Goal: Task Accomplishment & Management: Manage account settings

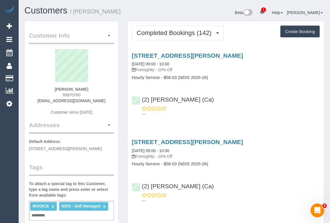
click at [226, 118] on div "[STREET_ADDRESS][PERSON_NAME] [DATE] 09:00 - 10:00 Fortnightly - 10% Off Hourly…" at bounding box center [226, 83] width 197 height 72
drag, startPoint x: 58, startPoint y: 88, endPoint x: 109, endPoint y: 88, distance: 50.9
click at [109, 88] on div "[PERSON_NAME] 93870760 [EMAIL_ADDRESS][DOMAIN_NAME] Customer since [DATE]" at bounding box center [71, 85] width 85 height 72
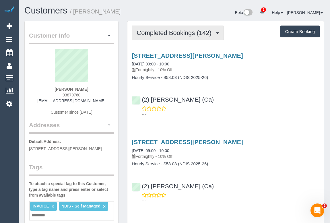
click at [184, 28] on button "Completed Bookings (142)" at bounding box center [178, 33] width 92 height 15
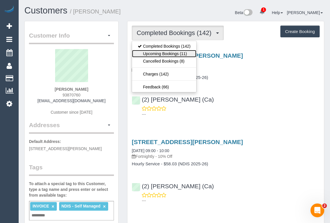
click at [172, 53] on link "Upcoming Bookings (11)" at bounding box center [164, 53] width 64 height 7
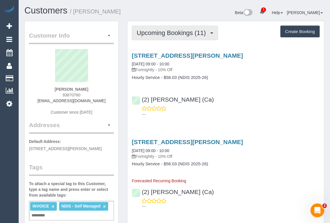
click at [170, 28] on button "Upcoming Bookings (11)" at bounding box center [175, 33] width 86 height 15
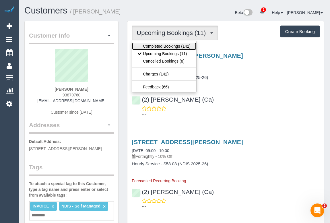
click at [167, 47] on link "Completed Bookings (142)" at bounding box center [164, 46] width 64 height 7
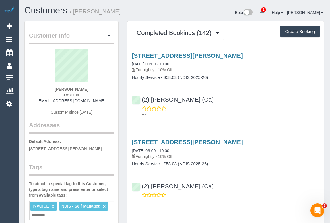
click at [276, 102] on div "(2) Suzi Belas (Ca) ---" at bounding box center [226, 104] width 197 height 26
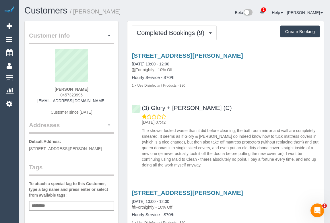
click at [64, 204] on div "Add a tag" at bounding box center [71, 206] width 85 height 10
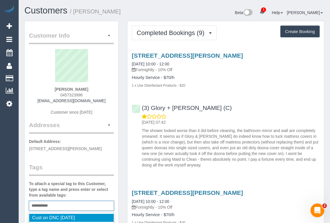
type input "**********"
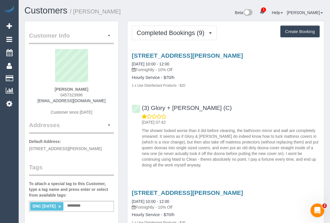
drag, startPoint x: 55, startPoint y: 87, endPoint x: 91, endPoint y: 88, distance: 35.9
click at [91, 88] on div "Ingrid Staebe 0457323996 staebe@gmx.com Customer since 2021" at bounding box center [71, 85] width 85 height 72
copy strong "Ingrid Staebe"
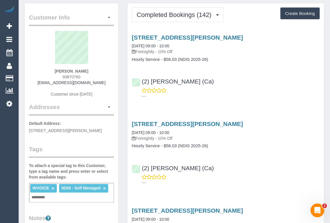
scroll to position [26, 0]
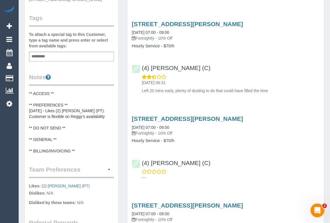
scroll to position [157, 0]
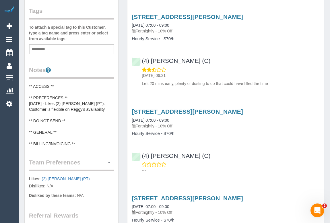
click at [60, 47] on div "Add a tag" at bounding box center [71, 50] width 85 height 10
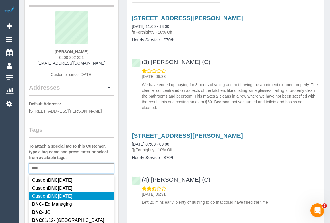
scroll to position [78, 0]
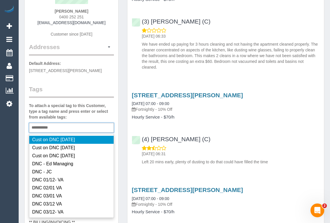
type input "**********"
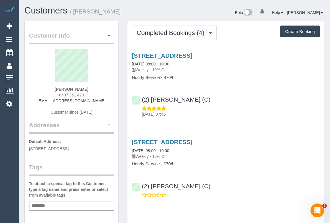
drag, startPoint x: 56, startPoint y: 95, endPoint x: 88, endPoint y: 95, distance: 32.8
click at [88, 95] on div "Fraser Young 0407 361 420 fraseryoung1970@outlook.com Customer since 2025" at bounding box center [71, 85] width 85 height 72
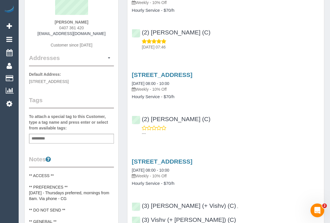
scroll to position [26, 0]
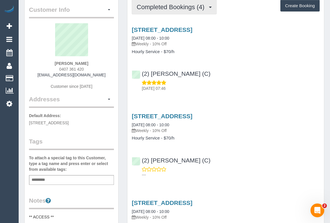
click at [172, 9] on span "Completed Bookings (4)" at bounding box center [172, 6] width 71 height 7
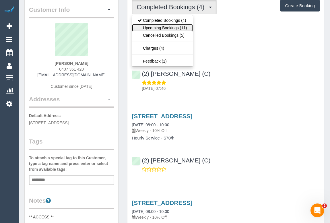
click at [169, 29] on link "Upcoming Bookings (11)" at bounding box center [162, 27] width 61 height 7
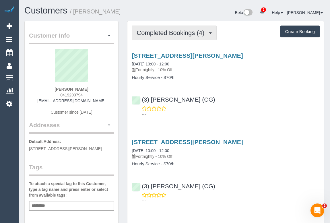
click at [165, 34] on span "Completed Bookings (4)" at bounding box center [172, 32] width 71 height 7
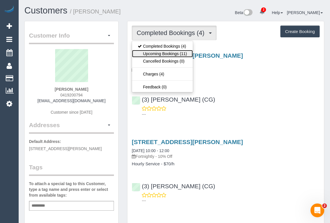
click at [161, 52] on link "Upcoming Bookings (11)" at bounding box center [162, 53] width 61 height 7
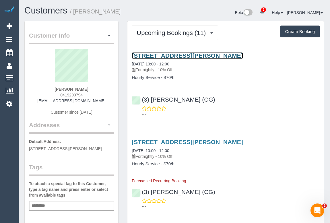
click at [178, 56] on link "[STREET_ADDRESS][PERSON_NAME]" at bounding box center [187, 55] width 111 height 7
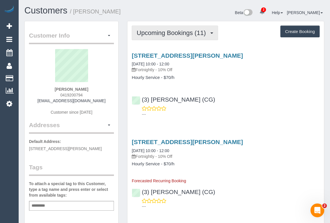
click at [172, 28] on button "Upcoming Bookings (11)" at bounding box center [175, 33] width 86 height 15
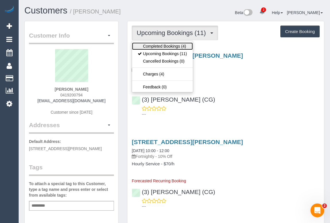
click at [164, 45] on link "Completed Bookings (4)" at bounding box center [162, 46] width 61 height 7
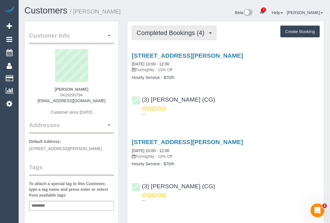
click at [180, 31] on span "Completed Bookings (4)" at bounding box center [172, 32] width 71 height 7
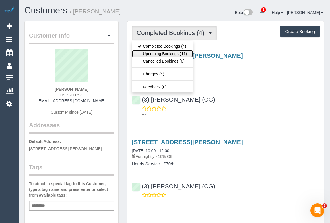
click at [167, 55] on link "Upcoming Bookings (11)" at bounding box center [162, 53] width 61 height 7
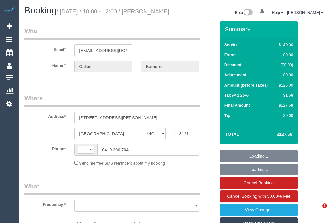
select select "VIC"
select select "number:28"
select select "number:16"
select select "number:19"
select select "number:22"
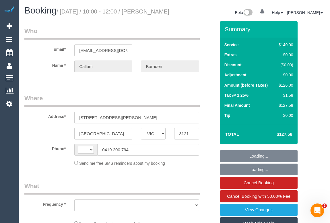
select select "number:35"
select select "number:13"
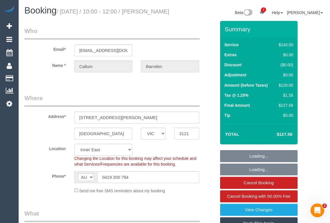
select select "string:AU"
select select "object:862"
select select "string:stripe-pm_1Rkwqg2GScqysDRVeB1oM17F"
select select "object:1504"
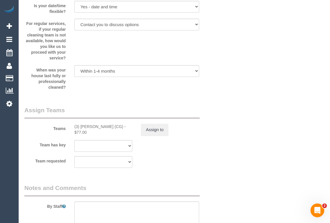
scroll to position [914, 0]
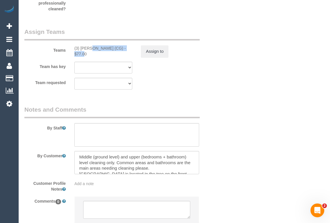
drag, startPoint x: 71, startPoint y: 54, endPoint x: 113, endPoint y: 55, distance: 42.0
click at [113, 55] on div "(3) [PERSON_NAME] (CG) - $77.00" at bounding box center [103, 50] width 67 height 11
copy div "(3) [PERSON_NAME] (CG)"
click at [149, 57] on button "Assign to" at bounding box center [155, 51] width 28 height 12
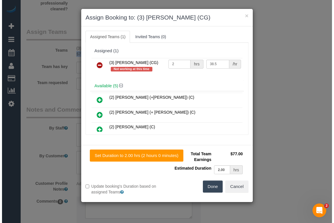
scroll to position [908, 0]
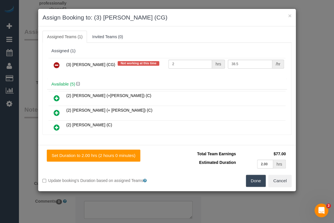
click at [56, 64] on icon at bounding box center [57, 65] width 6 height 7
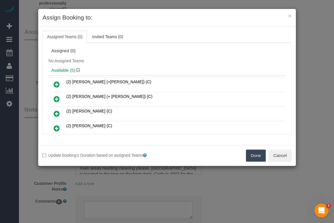
click at [255, 155] on button "Done" at bounding box center [256, 156] width 20 height 12
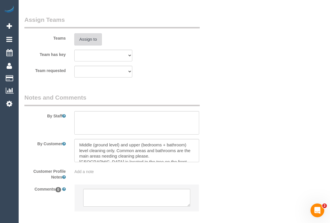
scroll to position [963, 0]
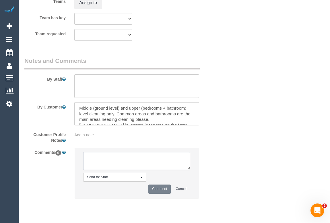
click at [103, 167] on textarea at bounding box center [136, 161] width 107 height 18
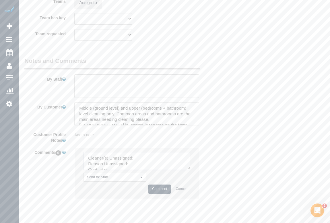
click at [142, 164] on textarea at bounding box center [136, 161] width 107 height 18
paste textarea "(3) [PERSON_NAME] (CG)"
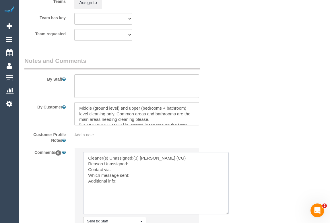
drag, startPoint x: 190, startPoint y: 178, endPoint x: 228, endPoint y: 221, distance: 58.0
click at [228, 214] on textarea at bounding box center [156, 183] width 146 height 62
click at [136, 172] on textarea at bounding box center [156, 183] width 146 height 63
click at [127, 176] on textarea at bounding box center [156, 183] width 146 height 63
click at [133, 185] on textarea at bounding box center [156, 183] width 146 height 63
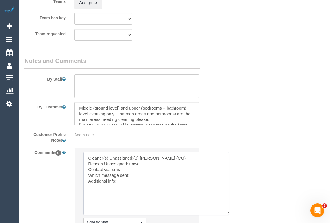
paste textarea "Same Day Options SMS"
click at [123, 189] on textarea at bounding box center [156, 183] width 146 height 63
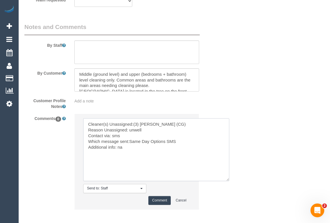
scroll to position [1032, 0]
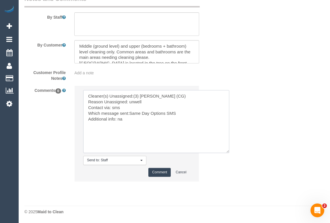
type textarea "Cleaner(s) Unassigned:(3) Ashish Patel (CG) Reason Unassigned: unwell Contact v…"
click at [161, 170] on button "Comment" at bounding box center [160, 172] width 22 height 9
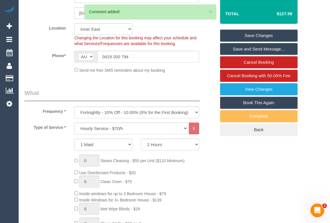
scroll to position [65, 0]
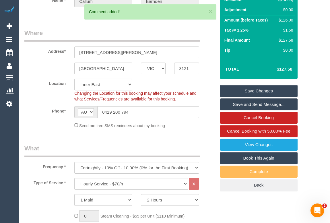
click at [270, 97] on link "Save Changes" at bounding box center [259, 91] width 78 height 12
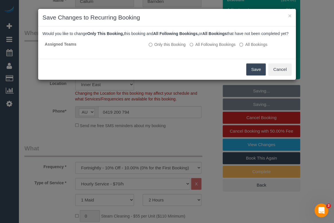
click at [250, 73] on button "Save" at bounding box center [257, 70] width 20 height 12
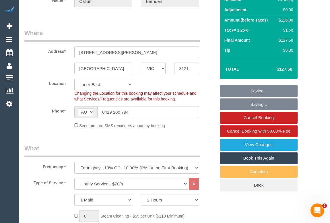
drag, startPoint x: 139, startPoint y: 121, endPoint x: 68, endPoint y: 116, distance: 70.9
click at [68, 116] on div "Phone* AF AL DZ AD AO AI AQ AG AR AM AW AU AT AZ BS BH BD BB BY BE BZ BJ BM BT …" at bounding box center [120, 112] width 200 height 12
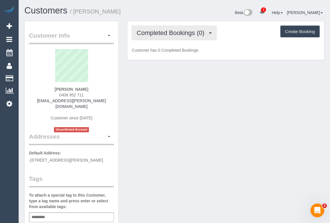
click at [187, 26] on button "Completed Bookings (0)" at bounding box center [174, 33] width 85 height 15
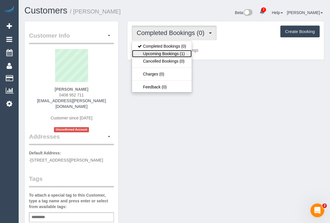
click at [176, 51] on link "Upcoming Bookings (1)" at bounding box center [162, 53] width 60 height 7
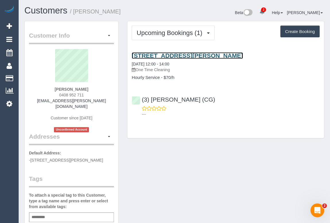
click at [182, 55] on link "[STREET_ADDRESS][PERSON_NAME]" at bounding box center [187, 55] width 111 height 7
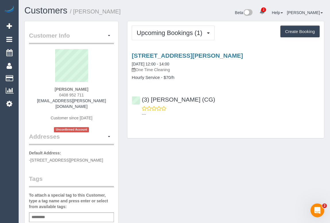
drag, startPoint x: 55, startPoint y: 94, endPoint x: 97, endPoint y: 93, distance: 42.8
click at [97, 93] on div "Athenie Leckey 0408 952 711 athenie@leckey.com.au Customer since 2025 Unconfirm…" at bounding box center [71, 90] width 85 height 83
copy span "0408 952 711"
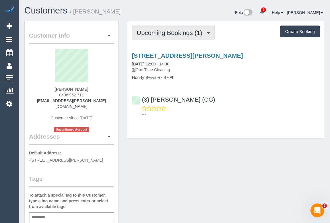
click at [169, 33] on span "Upcoming Bookings (1)" at bounding box center [171, 32] width 69 height 7
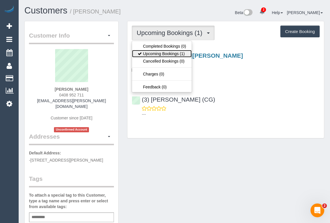
click at [162, 54] on link "Upcoming Bookings (1)" at bounding box center [162, 53] width 60 height 7
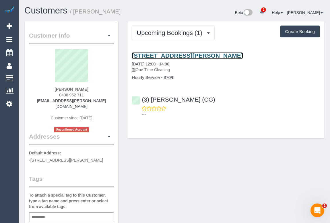
click at [171, 54] on link "45 Whyte Street, Brighton, VIC 3186" at bounding box center [187, 55] width 111 height 7
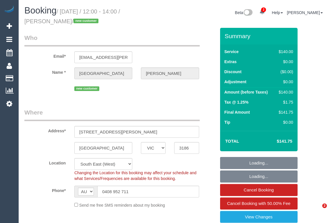
select select "VIC"
select select "number:29"
select select "number:14"
select select "number:19"
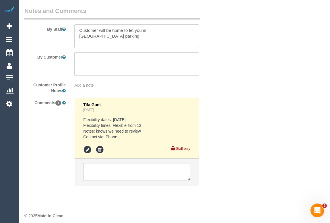
scroll to position [1031, 0]
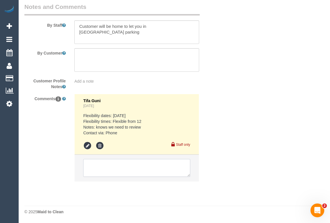
click at [134, 165] on textarea at bounding box center [136, 168] width 107 height 18
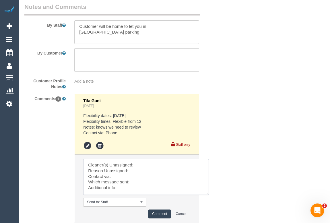
drag, startPoint x: 189, startPoint y: 175, endPoint x: 227, endPoint y: 210, distance: 52.2
click at [209, 195] on textarea at bounding box center [146, 177] width 126 height 36
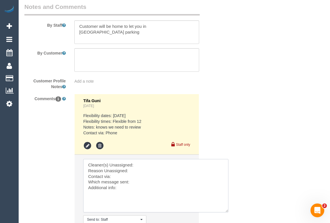
click at [148, 183] on textarea at bounding box center [155, 185] width 145 height 53
paste textarea "Heads Up SMS"
click at [129, 182] on textarea at bounding box center [155, 185] width 145 height 53
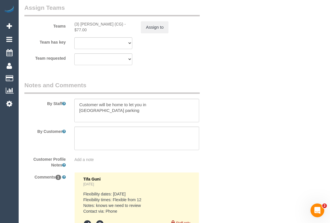
scroll to position [848, 0]
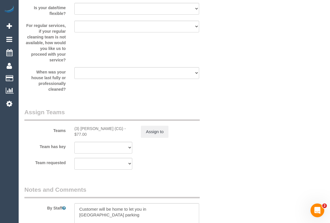
drag, startPoint x: 69, startPoint y: 128, endPoint x: 114, endPoint y: 129, distance: 44.8
click at [114, 129] on div "Teams (3) Ashish Patel (CG) - $77.00 Assign to" at bounding box center [120, 123] width 200 height 30
copy div "(3) [PERSON_NAME] (CG)"
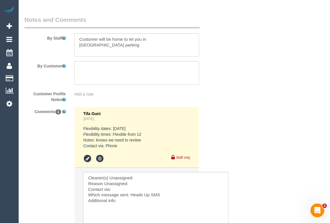
scroll to position [1057, 0]
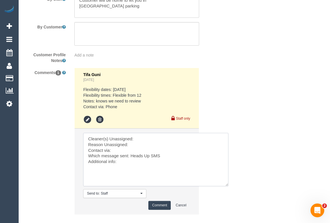
click at [143, 138] on textarea at bounding box center [155, 159] width 145 height 53
paste textarea "(3) [PERSON_NAME] (CG)"
click at [131, 149] on textarea at bounding box center [155, 159] width 145 height 53
click at [123, 159] on textarea at bounding box center [155, 159] width 145 height 53
click at [116, 169] on textarea at bounding box center [155, 159] width 145 height 53
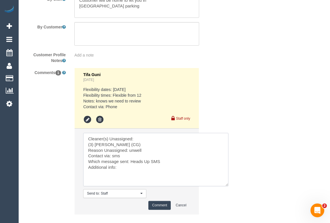
click at [124, 169] on textarea at bounding box center [155, 159] width 145 height 53
type textarea "Cleaner(s) Unassigned: (3) Ashish Patel (CG) Reason Unassigned: unwell Contact …"
click at [159, 205] on button "Comment" at bounding box center [160, 205] width 22 height 9
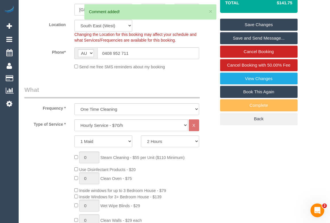
scroll to position [65, 0]
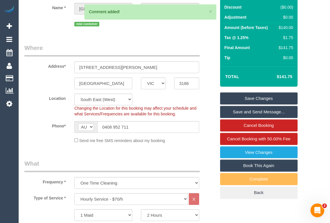
click at [257, 95] on link "Save Changes" at bounding box center [259, 99] width 78 height 12
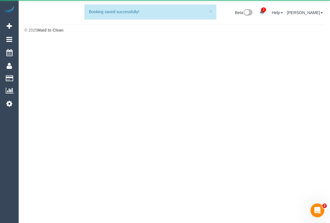
click at [54, 123] on body "2 Beta Your Notifications You have 0 alerts × You have 1 to charge for 11/09/20…" at bounding box center [165, 111] width 330 height 223
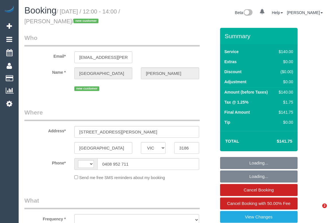
select select "VIC"
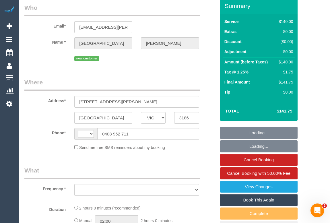
select select "object:312"
select select "string:stripe-pm_1S4tZc2GScqysDRVwCz2L2Vy"
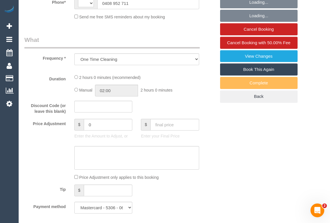
select select "string:AU"
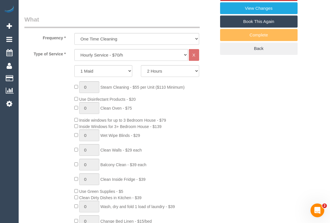
select select "object:769"
select select "number:29"
select select "number:14"
select select "number:19"
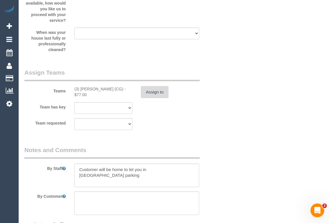
click at [150, 92] on button "Assign to" at bounding box center [155, 92] width 28 height 12
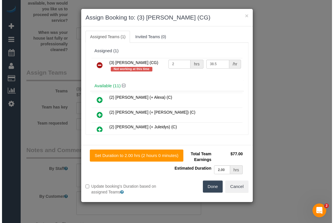
scroll to position [882, 0]
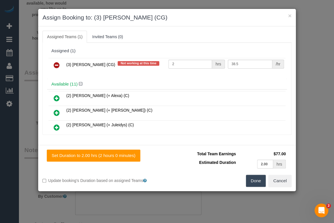
click at [54, 63] on icon at bounding box center [57, 65] width 6 height 7
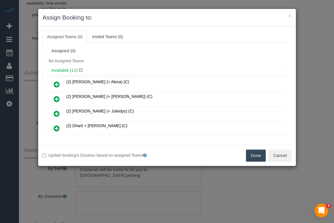
click at [254, 153] on button "Done" at bounding box center [256, 156] width 20 height 12
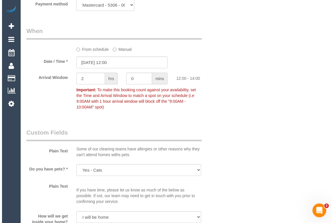
scroll to position [0, 0]
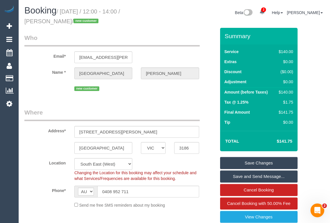
click at [256, 162] on link "Save Changes" at bounding box center [259, 163] width 78 height 12
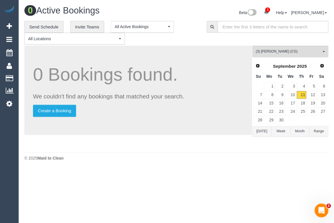
click at [186, 170] on body "2 Beta Your Notifications You have 0 alerts × You have 1 to charge for [DATE] ×…" at bounding box center [167, 111] width 334 height 223
click at [286, 51] on span "(3) [PERSON_NAME] (CG)" at bounding box center [289, 51] width 66 height 5
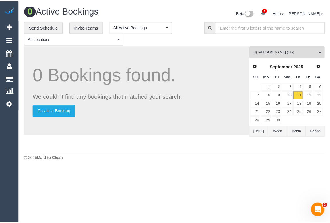
scroll to position [713, 0]
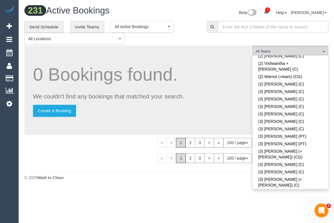
click at [196, 16] on div "Beta 2 Your Notifications You have 0 alerts × You have 1 to charge for 11/09/20…" at bounding box center [255, 13] width 157 height 15
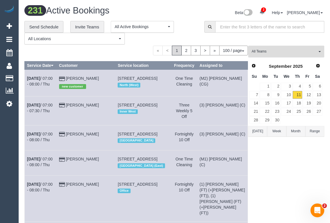
click at [284, 52] on span "All Teams" at bounding box center [285, 51] width 66 height 5
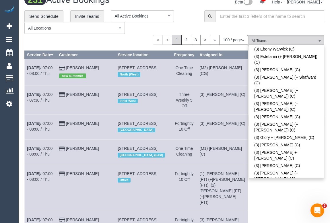
scroll to position [1333, 0]
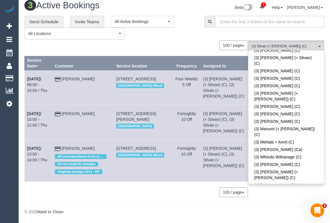
scroll to position [0, 0]
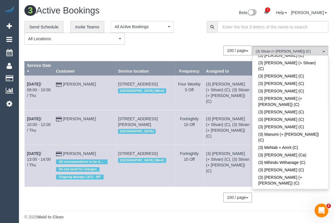
click at [123, 193] on div "100 / page 10 / page 20 / page 30 / page 40 / page 50 / page 100 / page" at bounding box center [138, 198] width 228 height 10
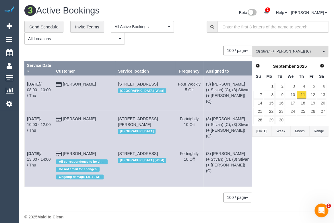
click at [82, 118] on td "Kelly Donnelly" at bounding box center [85, 127] width 62 height 35
drag, startPoint x: 104, startPoint y: 110, endPoint x: 35, endPoint y: 110, distance: 69.2
click at [35, 110] on tr "Sep 11th / 10:00 - 12:00 / Thu Kelly Donnelly 8 Gourlay Street, Balaclava, VIC …" at bounding box center [139, 127] width 228 height 35
click at [102, 118] on td "Kelly Donnelly" at bounding box center [85, 127] width 62 height 35
click at [301, 47] on button "(3) Stivan (+ Krunal) (C) All Teams" at bounding box center [291, 52] width 76 height 12
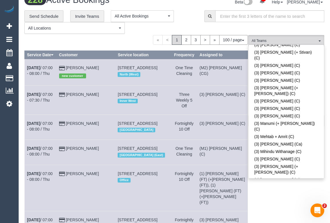
scroll to position [235, 0]
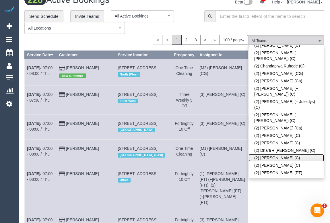
click at [296, 154] on link "(2) Dinitha Gunawardana (C)" at bounding box center [287, 157] width 76 height 7
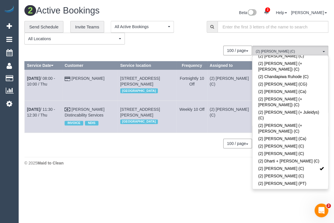
click at [157, 179] on body "2 Beta Your Notifications You have 0 alerts × You have 1 to charge for 11/09/20…" at bounding box center [167, 111] width 334 height 223
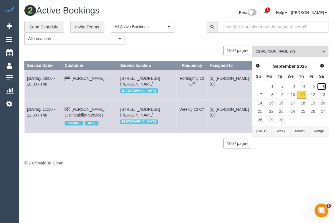
click at [321, 87] on link "6" at bounding box center [321, 87] width 9 height 8
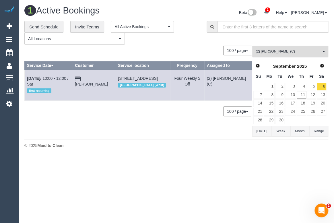
click at [277, 51] on span "(2) Dinitha Gunawardana (C)" at bounding box center [289, 51] width 66 height 5
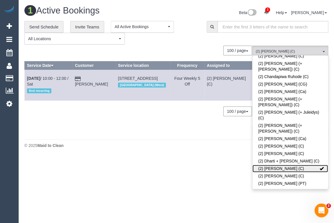
click at [312, 165] on link "(2) Dinitha Gunawardana (C)" at bounding box center [291, 168] width 76 height 7
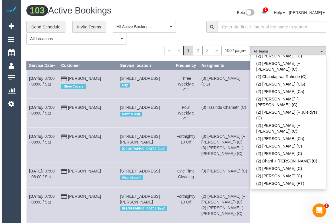
scroll to position [123, 0]
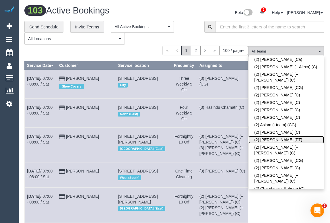
click at [277, 136] on link "(2) Azwad Raza (PT)" at bounding box center [287, 139] width 76 height 7
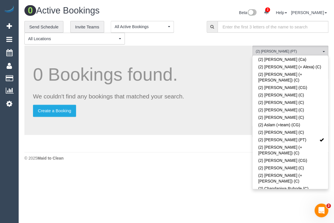
click at [188, 163] on footer "© 2025 Maid to Clean" at bounding box center [176, 157] width 304 height 11
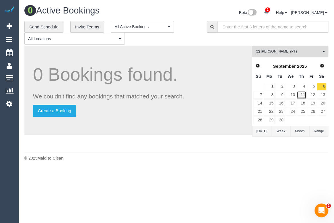
click at [302, 95] on link "11" at bounding box center [301, 95] width 9 height 8
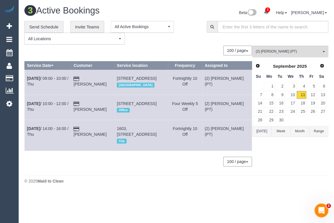
drag, startPoint x: 92, startPoint y: 116, endPoint x: 25, endPoint y: 108, distance: 67.0
click at [25, 108] on tr "Sep 11th / 10:00 - 12:00 / Thu Aiko Azelia Putri 216/681 Chapel St, South Yarra…" at bounding box center [139, 107] width 228 height 25
copy tr "Sep 11th / 10:00 - 12:00 / Thu Aiko Azelia Putri"
click at [182, 7] on div "Beta 2 Your Notifications You have 0 alerts × You have 1 to charge for 11/09/20…" at bounding box center [255, 13] width 157 height 15
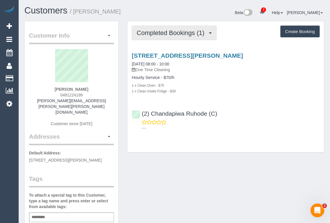
drag, startPoint x: 168, startPoint y: 32, endPoint x: 168, endPoint y: 42, distance: 10.1
click at [168, 32] on span "Completed Bookings (1)" at bounding box center [172, 32] width 71 height 7
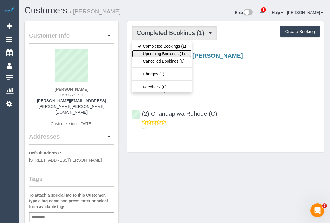
click at [170, 51] on link "Upcoming Bookings (1)" at bounding box center [162, 53] width 60 height 7
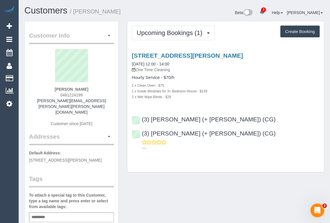
click at [273, 95] on div "2 x Wet Wipe Blinds - $29" at bounding box center [226, 97] width 188 height 6
click at [57, 95] on div "Letitia Gordon 0481224199 letitia.marie.gordon@gmail.com Customer since 2025" at bounding box center [71, 90] width 85 height 83
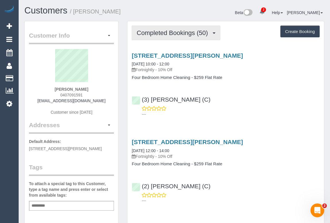
drag, startPoint x: 165, startPoint y: 26, endPoint x: 162, endPoint y: 41, distance: 15.6
click at [165, 26] on button "Completed Bookings (50)" at bounding box center [176, 33] width 88 height 15
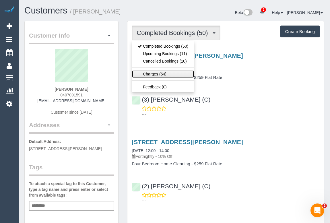
click at [152, 73] on link "Charges (54)" at bounding box center [163, 73] width 62 height 7
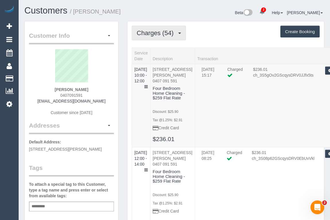
click at [162, 33] on span "Charges (54)" at bounding box center [157, 32] width 40 height 7
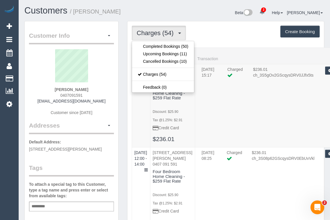
drag, startPoint x: 224, startPoint y: 35, endPoint x: 220, endPoint y: 40, distance: 6.5
click at [224, 35] on div "Charges (54) Completed Bookings (50) Upcoming Bookings (11) Cancelled Bookings …" at bounding box center [226, 33] width 188 height 15
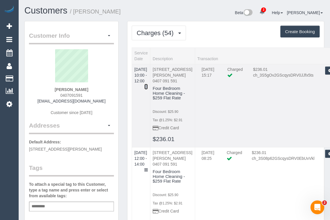
click at [148, 84] on icon at bounding box center [146, 86] width 3 height 4
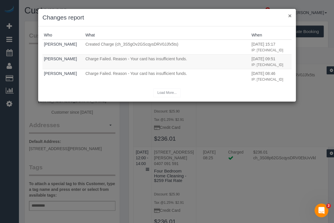
click at [290, 14] on button "×" at bounding box center [289, 16] width 3 height 6
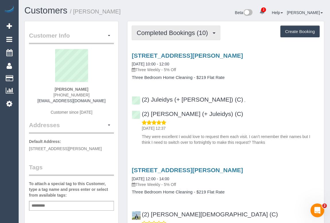
click at [159, 33] on span "Completed Bookings (10)" at bounding box center [174, 32] width 74 height 7
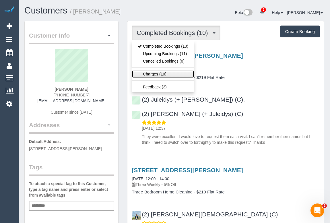
click at [154, 74] on link "Charges (10)" at bounding box center [163, 73] width 62 height 7
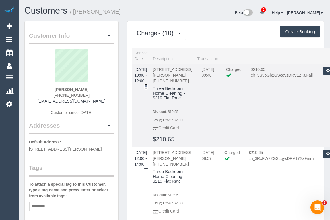
click at [148, 84] on icon at bounding box center [146, 86] width 3 height 4
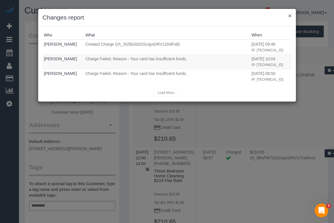
click at [290, 16] on button "×" at bounding box center [289, 16] width 3 height 6
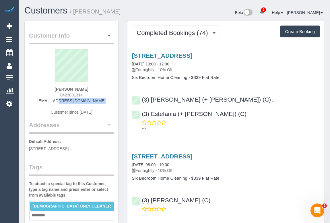
drag, startPoint x: 45, startPoint y: 102, endPoint x: 100, endPoint y: 102, distance: 55.2
click at [100, 102] on div "Alex Benski 0423831314 abenski86@gmail.com Customer since 2020" at bounding box center [71, 85] width 85 height 72
copy link "abenski86@gmail.com"
click at [56, 84] on sui-profile-pic at bounding box center [71, 67] width 76 height 37
drag, startPoint x: 57, startPoint y: 89, endPoint x: 97, endPoint y: 89, distance: 40.2
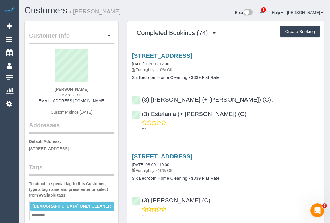
click at [97, 89] on div "Alex Benski 0423831314 abenski86@gmail.com Customer since 2020" at bounding box center [71, 85] width 85 height 72
copy strong "Alex Benski"
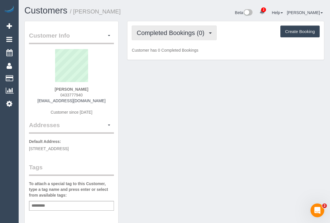
click at [181, 34] on span "Completed Bookings (0)" at bounding box center [172, 32] width 71 height 7
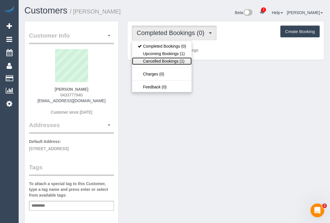
click at [161, 59] on link "Cancelled Bookings (1)" at bounding box center [162, 60] width 60 height 7
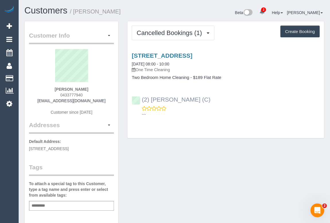
drag, startPoint x: 227, startPoint y: 98, endPoint x: 142, endPoint y: 98, distance: 85.6
click at [142, 98] on div "(2) [PERSON_NAME] (C) ---" at bounding box center [226, 104] width 197 height 26
copy link "(2) [PERSON_NAME] (C)"
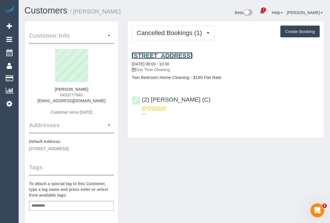
click at [168, 55] on link "[STREET_ADDRESS]" at bounding box center [162, 55] width 61 height 7
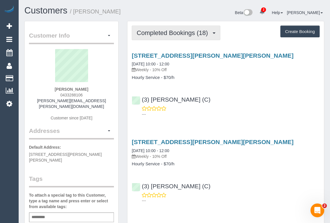
click at [177, 28] on button "Completed Bookings (18)" at bounding box center [176, 33] width 88 height 15
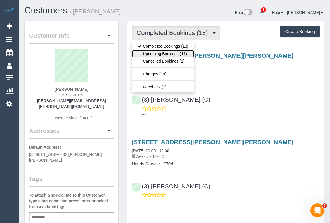
click at [176, 55] on link "Upcoming Bookings (11)" at bounding box center [163, 53] width 62 height 7
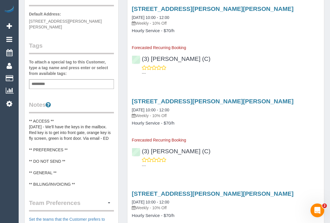
scroll to position [130, 0]
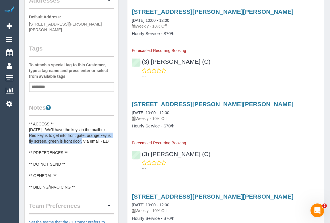
drag, startPoint x: 107, startPoint y: 123, endPoint x: 77, endPoint y: 135, distance: 31.9
click at [77, 135] on pre "** ACCESS ** [DATE] - We'll have the keys in the mailbox. Red key is to get int…" at bounding box center [71, 155] width 85 height 69
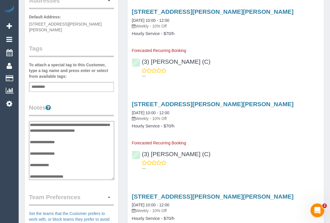
scroll to position [0, 0]
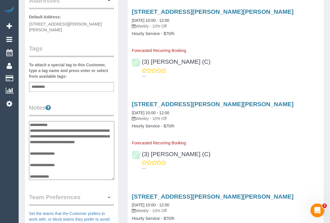
drag, startPoint x: 44, startPoint y: 123, endPoint x: 86, endPoint y: 135, distance: 44.1
click at [86, 135] on textarea "**********" at bounding box center [71, 150] width 85 height 59
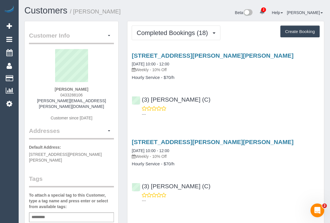
drag, startPoint x: 59, startPoint y: 93, endPoint x: 86, endPoint y: 93, distance: 27.3
click at [86, 93] on div "Chris Nash 0433288106 chris.h.nash@gmail.com Customer since 2025" at bounding box center [71, 88] width 85 height 78
copy span "0433288106"
drag, startPoint x: 59, startPoint y: 93, endPoint x: 101, endPoint y: 93, distance: 42.0
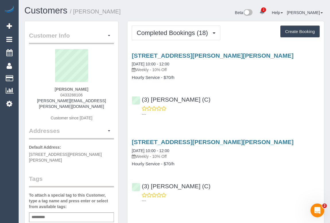
click at [101, 93] on div "Chris Nash 0433288106 chris.h.nash@gmail.com Customer since 2025" at bounding box center [71, 88] width 85 height 78
copy span "0433288106"
click at [55, 94] on div "Chris Nash 0433288106 chris.h.nash@gmail.com Customer since 2025" at bounding box center [71, 88] width 85 height 78
drag, startPoint x: 59, startPoint y: 94, endPoint x: 95, endPoint y: 95, distance: 35.6
click at [95, 95] on div "Chris Nash 0433288106 chris.h.nash@gmail.com Customer since 2025" at bounding box center [71, 88] width 85 height 78
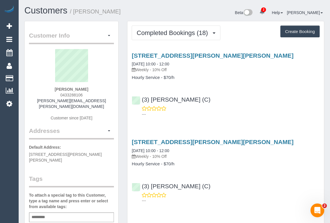
copy span "0433288106"
click at [255, 101] on div "(3) Danyal Ali (C) ---" at bounding box center [226, 104] width 197 height 26
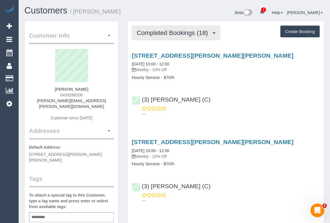
click at [178, 33] on span "Completed Bookings (18)" at bounding box center [174, 32] width 74 height 7
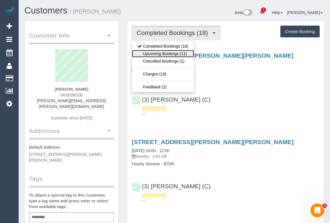
click at [168, 53] on link "Upcoming Bookings (11)" at bounding box center [163, 53] width 62 height 7
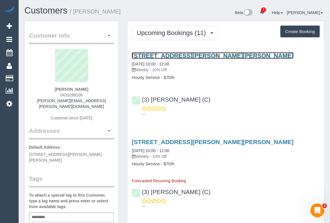
click at [184, 52] on link "[STREET_ADDRESS][PERSON_NAME][PERSON_NAME]" at bounding box center [213, 55] width 162 height 7
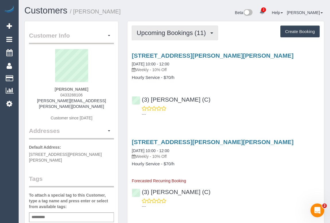
click at [169, 31] on span "Upcoming Bookings (11)" at bounding box center [173, 32] width 72 height 7
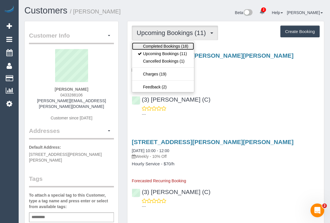
click at [171, 46] on link "Completed Bookings (18)" at bounding box center [163, 46] width 62 height 7
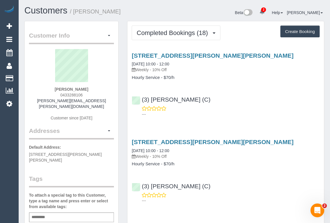
click at [244, 103] on div "(3) Danyal Ali (C) ---" at bounding box center [226, 104] width 197 height 26
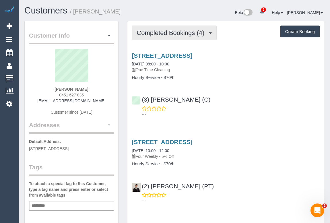
click at [171, 30] on span "Completed Bookings (4)" at bounding box center [172, 32] width 71 height 7
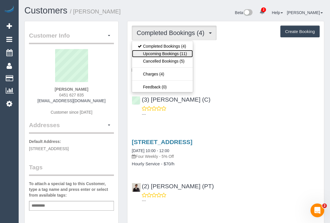
click at [167, 53] on link "Upcoming Bookings (11)" at bounding box center [162, 53] width 61 height 7
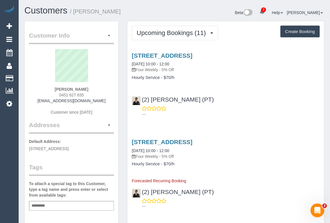
drag, startPoint x: 56, startPoint y: 93, endPoint x: 92, endPoint y: 93, distance: 36.5
click at [92, 93] on div "Aiko Azelia Putri 0451 627 835 aikoazelia@gmail.com Customer since 2025" at bounding box center [71, 85] width 85 height 72
copy span "0451 627 835"
click at [267, 103] on div "(2) Azwad Raza (PT) ---" at bounding box center [226, 104] width 197 height 26
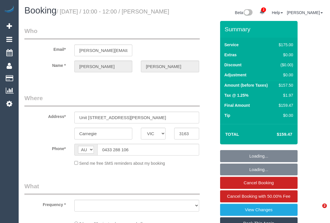
select select "VIC"
select select "string:stripe-pm_1RISRj2GScqysDRVdfWkrOql"
select select "number:29"
select select "number:15"
select select "number:19"
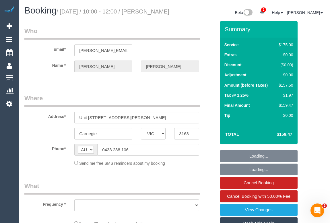
select select "number:24"
select select "number:33"
select select "number:11"
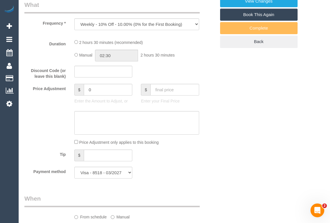
select select "object:867"
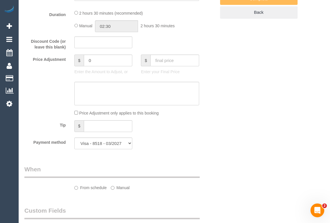
select select "150"
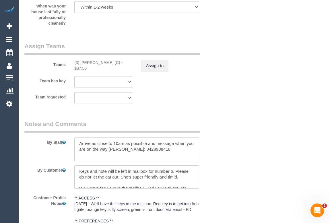
scroll to position [966, 0]
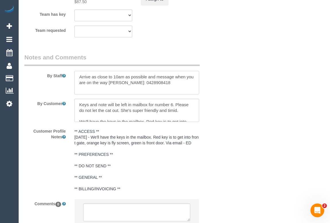
drag, startPoint x: 124, startPoint y: 89, endPoint x: 152, endPoint y: 90, distance: 27.9
click at [152, 90] on textarea at bounding box center [136, 83] width 125 height 24
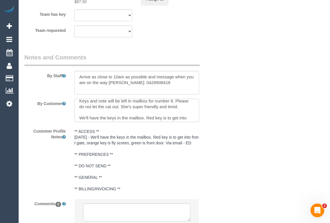
scroll to position [0, 0]
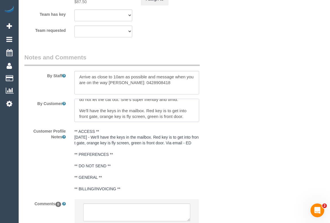
scroll to position [11, 0]
drag, startPoint x: 124, startPoint y: 89, endPoint x: 151, endPoint y: 91, distance: 27.9
click at [151, 91] on textarea at bounding box center [136, 83] width 125 height 24
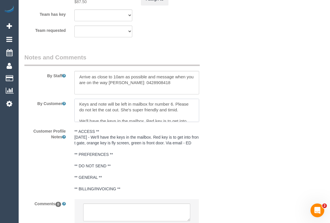
scroll to position [0, 0]
drag, startPoint x: 153, startPoint y: 90, endPoint x: 109, endPoint y: 91, distance: 43.7
click at [109, 91] on textarea at bounding box center [136, 83] width 125 height 24
